Goal: Find specific page/section: Find specific page/section

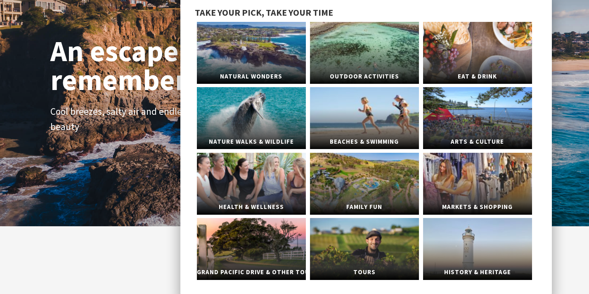
scroll to position [47, 0]
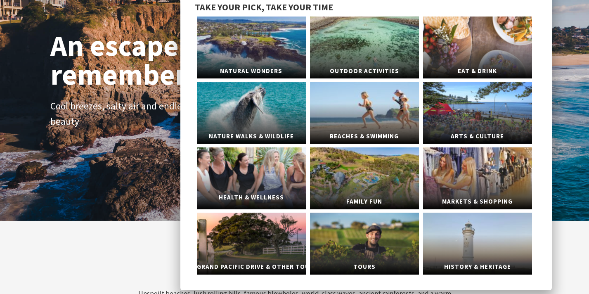
click at [251, 162] on link "Health & Wellness" at bounding box center [251, 178] width 109 height 62
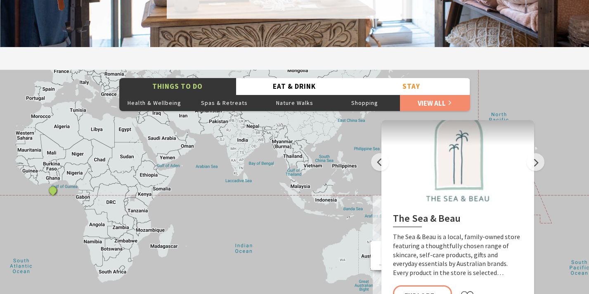
scroll to position [1263, 0]
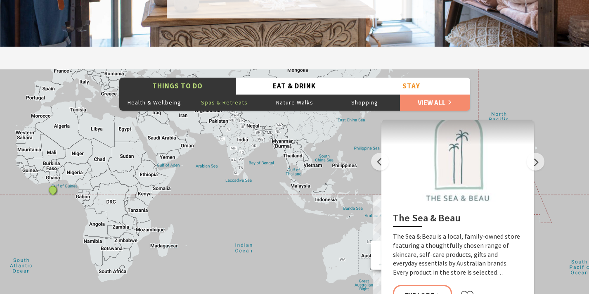
click at [239, 104] on button "Spas & Retreats" at bounding box center [224, 102] width 70 height 17
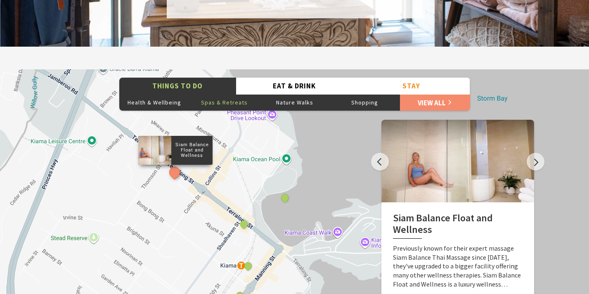
click at [183, 155] on p "Siam Balance Float and Wellness" at bounding box center [191, 149] width 41 height 19
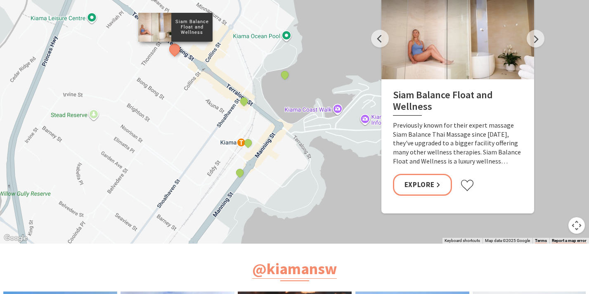
scroll to position [1389, 0]
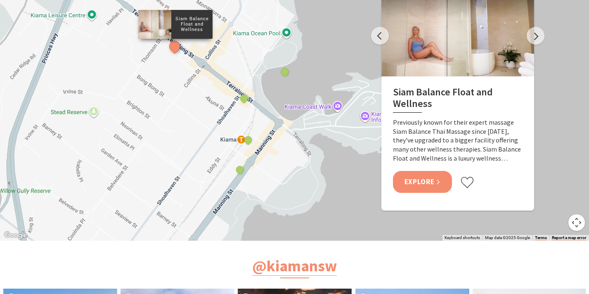
click at [429, 180] on link "Explore" at bounding box center [422, 182] width 59 height 22
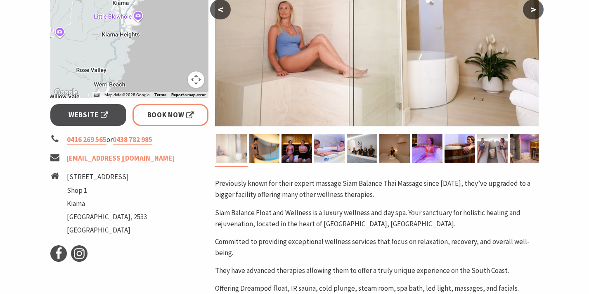
scroll to position [241, 0]
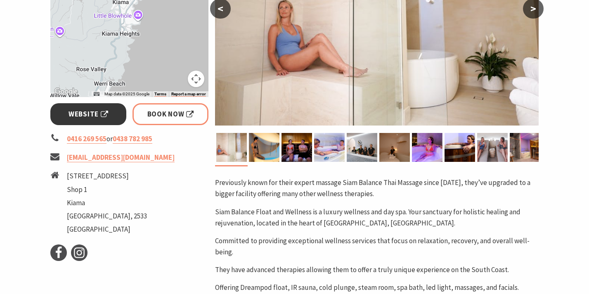
click at [104, 119] on span "Website" at bounding box center [89, 114] width 40 height 11
